Goal: Task Accomplishment & Management: Manage account settings

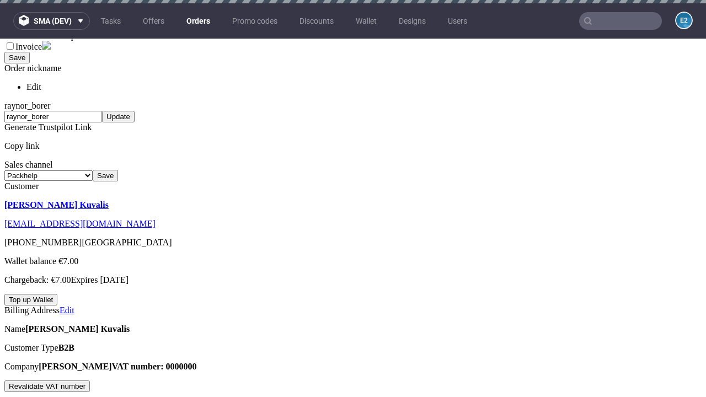
scroll to position [3, 0]
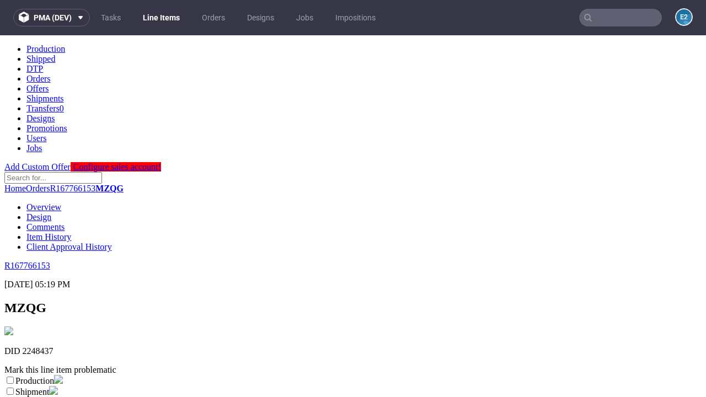
scroll to position [194, 0]
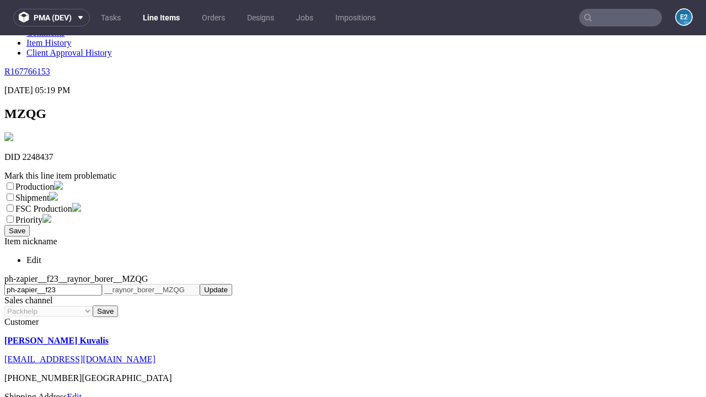
select select "dtp_ca_needed"
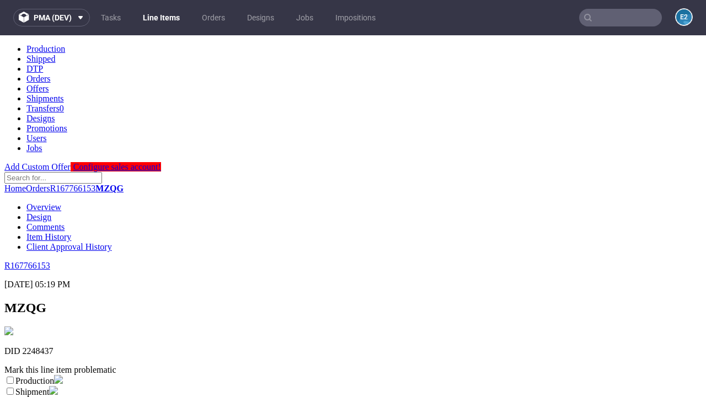
scroll to position [0, 0]
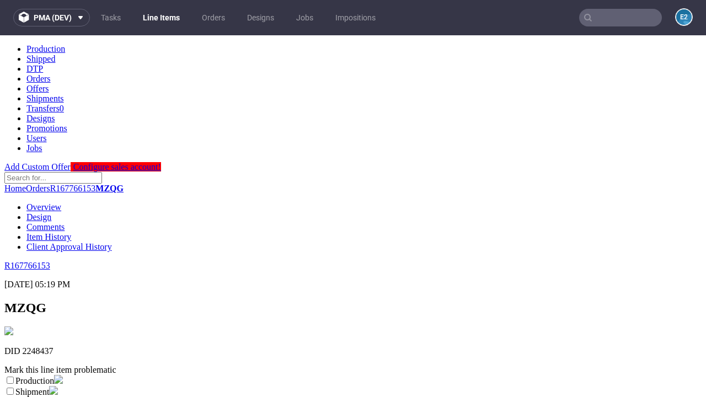
checkbox input "true"
